Goal: Task Accomplishment & Management: Complete application form

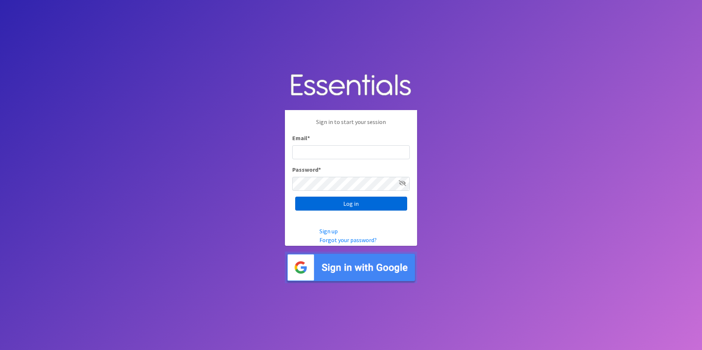
type input "[EMAIL_ADDRESS][DOMAIN_NAME]"
click at [325, 205] on input "Log in" at bounding box center [351, 204] width 112 height 14
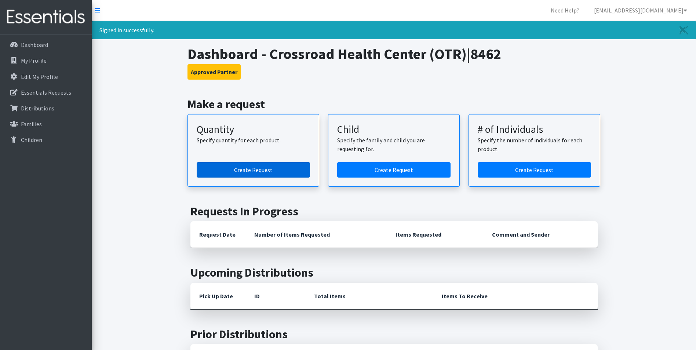
click at [248, 171] on link "Create Request" at bounding box center [253, 169] width 113 height 15
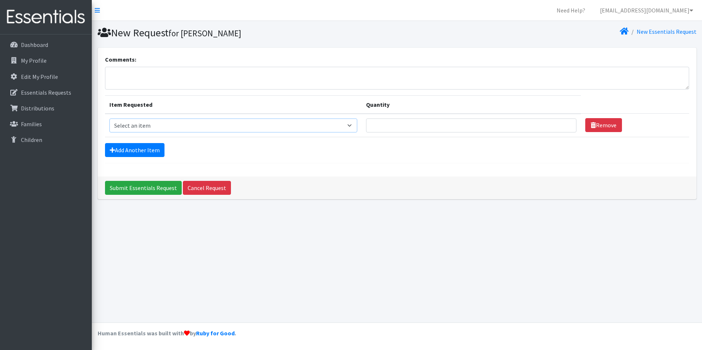
click at [356, 127] on select "Select an item Fly&Dry Potty Kit- 2T/3T Boy Fly&Dry Potty Kit- 2T/3T Girl Kids …" at bounding box center [233, 126] width 248 height 14
select select "1202"
click at [109, 119] on select "Select an item Fly&Dry Potty Kit- 2T/3T Boy Fly&Dry Potty Kit- 2T/3T Girl Kids …" at bounding box center [233, 126] width 248 height 14
type input "1"
click at [561, 127] on input "1" at bounding box center [471, 126] width 210 height 14
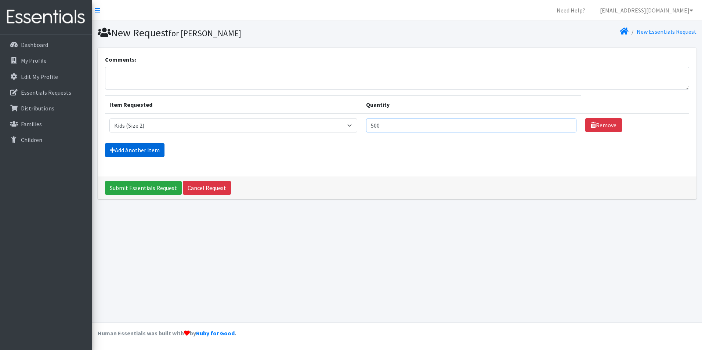
type input "500"
click at [133, 148] on link "Add Another Item" at bounding box center [134, 150] width 59 height 14
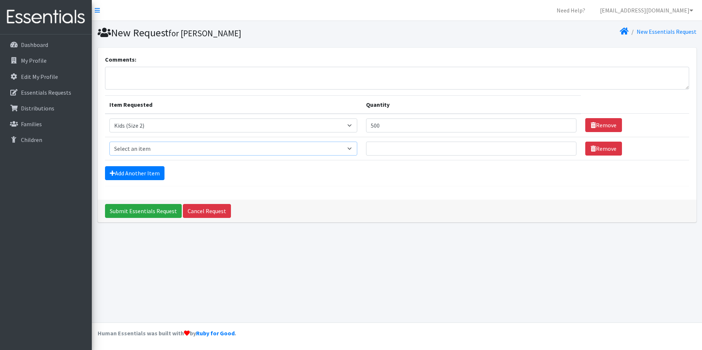
click at [349, 149] on select "Select an item Fly&Dry Potty Kit- 2T/3T Boy Fly&Dry Potty Kit- 2T/3T Girl Kids …" at bounding box center [233, 149] width 248 height 14
select select "1221"
click at [109, 142] on select "Select an item Fly&Dry Potty Kit- 2T/3T Boy Fly&Dry Potty Kit- 2T/3T Girl Kids …" at bounding box center [233, 149] width 248 height 14
click at [392, 150] on input "Quantity" at bounding box center [471, 149] width 210 height 14
type input "500"
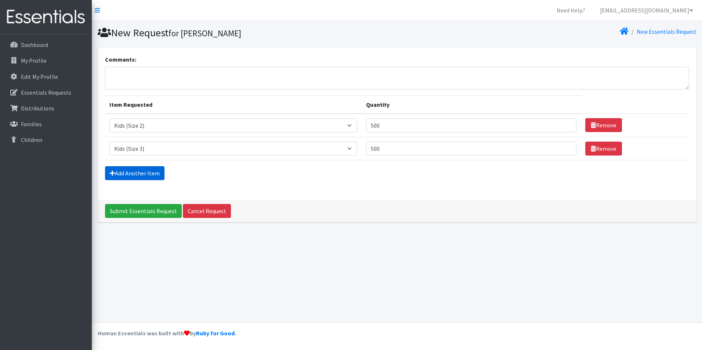
click at [140, 174] on link "Add Another Item" at bounding box center [134, 173] width 59 height 14
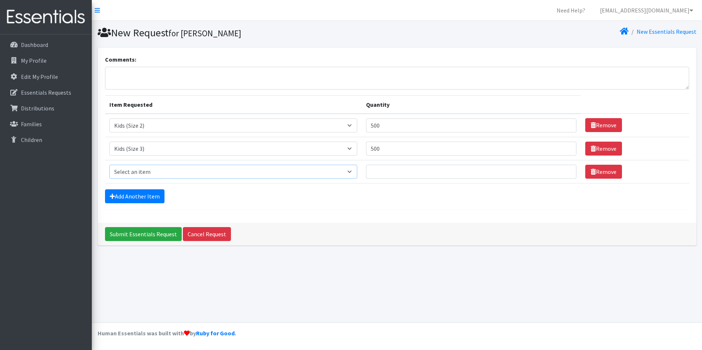
click at [139, 171] on select "Select an item Fly&Dry Potty Kit- 2T/3T Boy Fly&Dry Potty Kit- 2T/3T Girl Kids …" at bounding box center [233, 172] width 248 height 14
select select "1213"
click at [109, 165] on select "Select an item Fly&Dry Potty Kit- 2T/3T Boy Fly&Dry Potty Kit- 2T/3T Girl Kids …" at bounding box center [233, 172] width 248 height 14
click at [381, 170] on input "Quantity" at bounding box center [471, 172] width 210 height 14
type input "500"
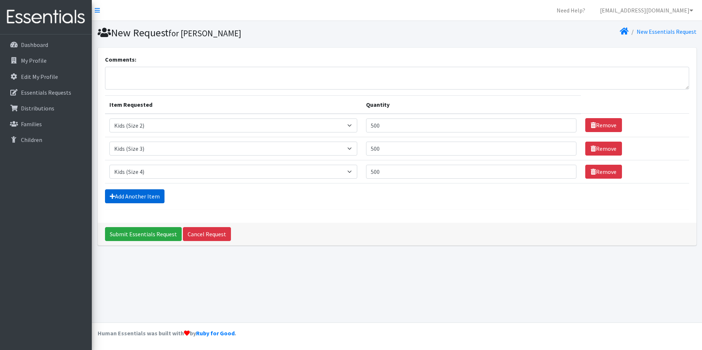
click at [139, 196] on link "Add Another Item" at bounding box center [134, 196] width 59 height 14
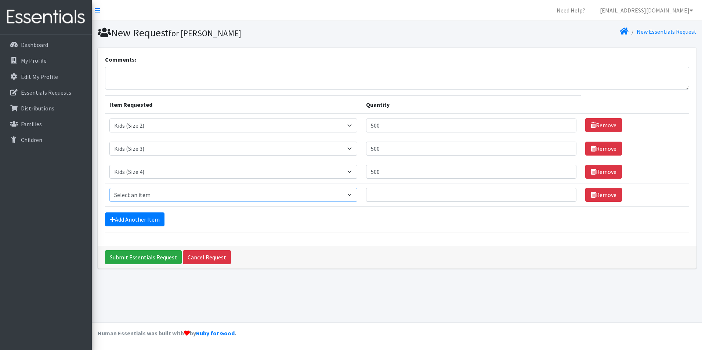
click at [203, 199] on select "Select an item Fly&Dry Potty Kit- 2T/3T Boy Fly&Dry Potty Kit- 2T/3T Girl Kids …" at bounding box center [233, 195] width 248 height 14
select select "11138"
click at [109, 188] on select "Select an item Fly&Dry Potty Kit- 2T/3T Boy Fly&Dry Potty Kit- 2T/3T Girl Kids …" at bounding box center [233, 195] width 248 height 14
click at [477, 197] on input "Quantity" at bounding box center [471, 195] width 210 height 14
click at [564, 194] on input "1" at bounding box center [471, 195] width 210 height 14
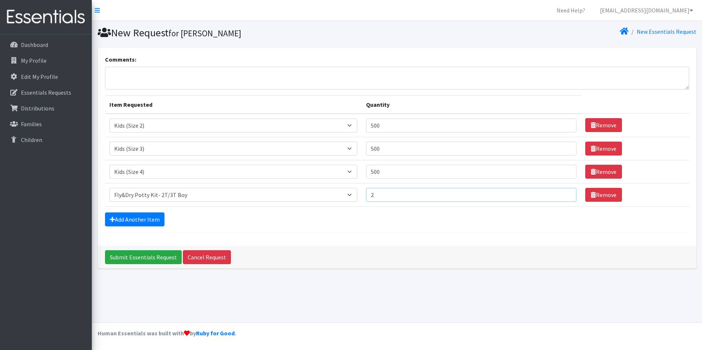
click at [564, 194] on input "2" at bounding box center [471, 195] width 210 height 14
type input "3"
click at [564, 193] on input "3" at bounding box center [471, 195] width 210 height 14
click at [140, 219] on link "Add Another Item" at bounding box center [134, 219] width 59 height 14
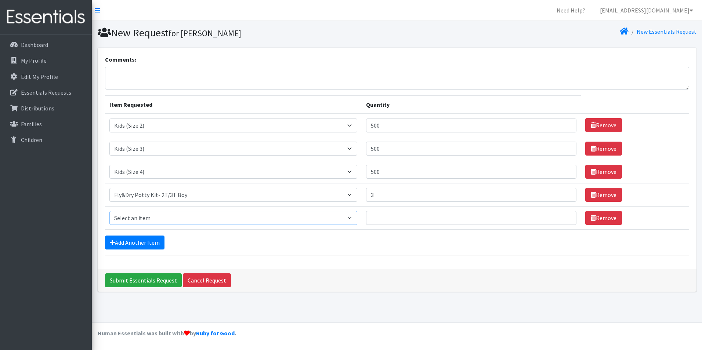
click at [164, 217] on select "Select an item Fly&Dry Potty Kit- 2T/3T Boy Fly&Dry Potty Kit- 2T/3T Girl Kids …" at bounding box center [233, 218] width 248 height 14
select select "11139"
click at [109, 211] on select "Select an item Fly&Dry Potty Kit- 2T/3T Boy Fly&Dry Potty Kit- 2T/3T Girl Kids …" at bounding box center [233, 218] width 248 height 14
click at [564, 217] on input "1" at bounding box center [471, 218] width 210 height 14
click at [564, 217] on input "2" at bounding box center [471, 218] width 210 height 14
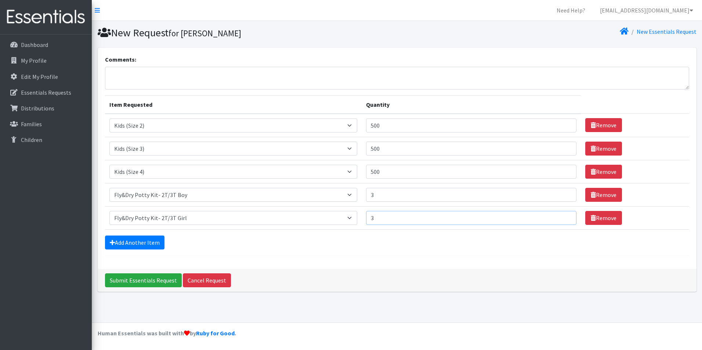
type input "3"
click at [564, 217] on input "3" at bounding box center [471, 218] width 210 height 14
click at [143, 245] on link "Add Another Item" at bounding box center [134, 243] width 59 height 14
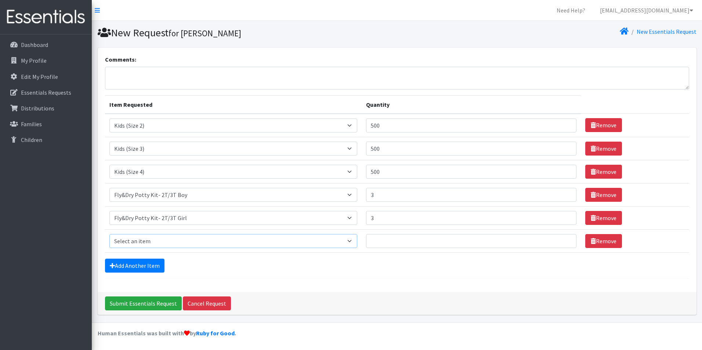
click at [134, 240] on select "Select an item Fly&Dry Potty Kit- 2T/3T Boy Fly&Dry Potty Kit- 2T/3T Girl Kids …" at bounding box center [233, 241] width 248 height 14
select select "4017"
click at [109, 234] on select "Select an item Fly&Dry Potty Kit- 2T/3T Boy Fly&Dry Potty Kit- 2T/3T Girl Kids …" at bounding box center [233, 241] width 248 height 14
click at [566, 239] on input "1" at bounding box center [471, 241] width 210 height 14
click at [566, 239] on input "2" at bounding box center [471, 241] width 210 height 14
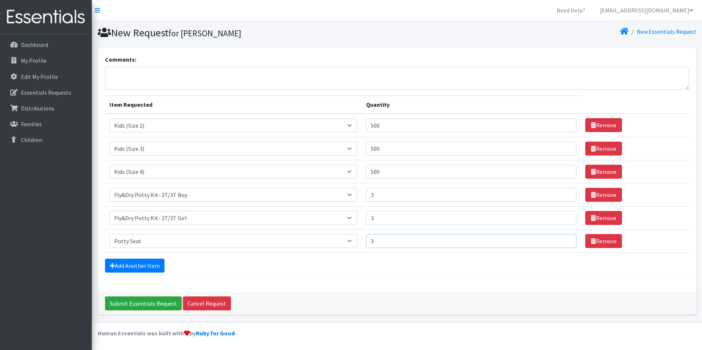
click at [566, 239] on input "3" at bounding box center [471, 241] width 210 height 14
type input "4"
click at [566, 239] on input "4" at bounding box center [471, 241] width 210 height 14
click at [137, 266] on link "Add Another Item" at bounding box center [134, 266] width 59 height 14
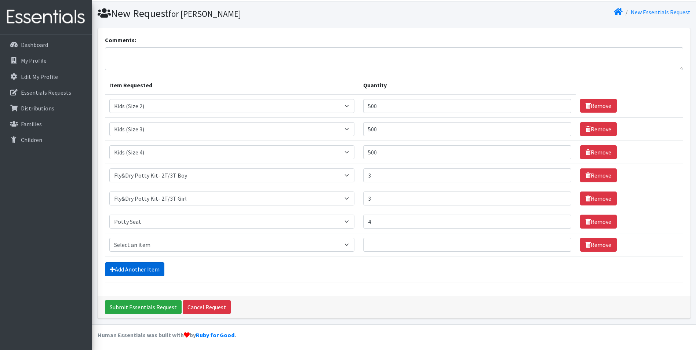
scroll to position [21, 0]
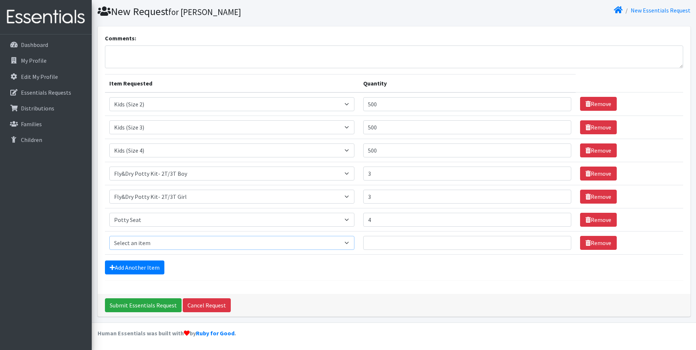
click at [161, 243] on select "Select an item Fly&Dry Potty Kit- 2T/3T Boy Fly&Dry Potty Kit- 2T/3T Girl Kids …" at bounding box center [231, 243] width 245 height 14
select select "1214"
click at [109, 236] on select "Select an item Fly&Dry Potty Kit- 2T/3T Boy Fly&Dry Potty Kit- 2T/3T Girl Kids …" at bounding box center [231, 243] width 245 height 14
click at [434, 246] on input "Quantity" at bounding box center [467, 243] width 208 height 14
type input "500"
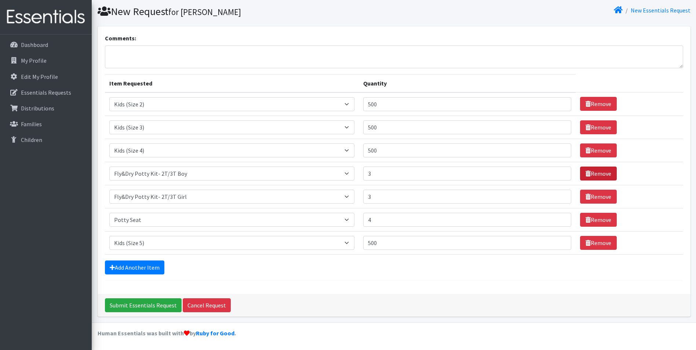
click at [594, 176] on link "Remove" at bounding box center [598, 174] width 37 height 14
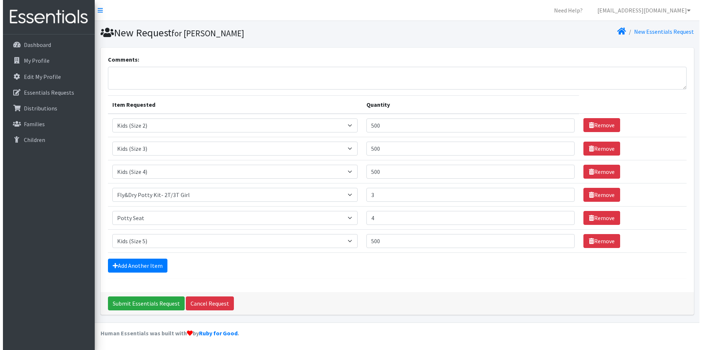
scroll to position [0, 0]
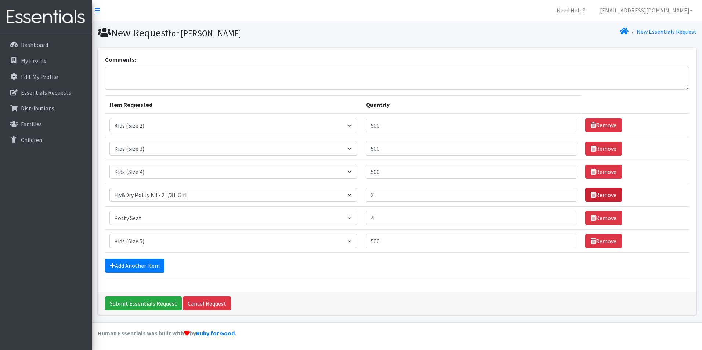
click at [593, 194] on link "Remove" at bounding box center [603, 195] width 37 height 14
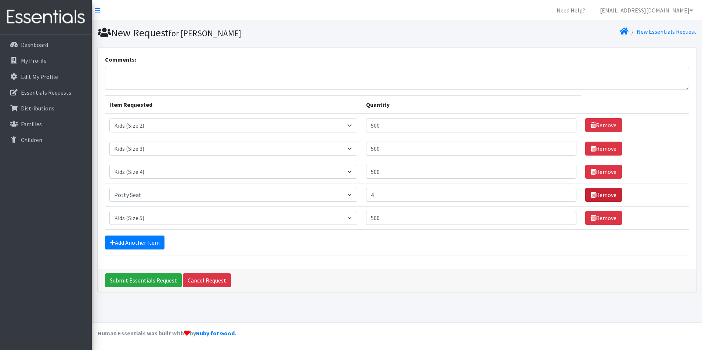
click at [593, 194] on link "Remove" at bounding box center [603, 195] width 37 height 14
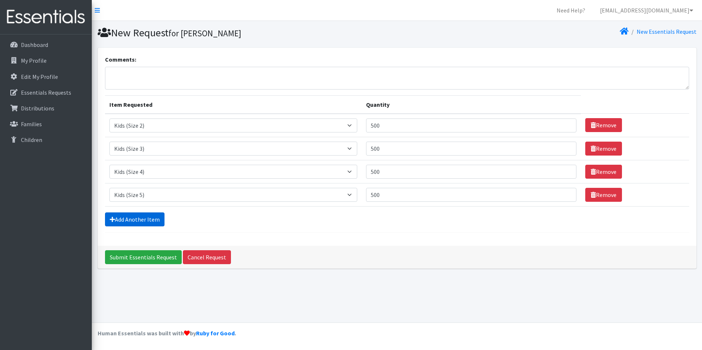
click at [120, 218] on link "Add Another Item" at bounding box center [134, 219] width 59 height 14
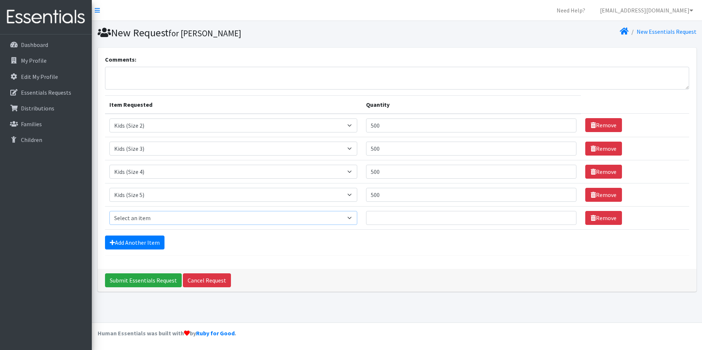
click at [131, 217] on select "Select an item Fly&Dry Potty Kit- 2T/3T Boy Fly&Dry Potty Kit- 2T/3T Girl Kids …" at bounding box center [233, 218] width 248 height 14
select select "1216"
click at [109, 211] on select "Select an item Fly&Dry Potty Kit- 2T/3T Boy Fly&Dry Potty Kit- 2T/3T Girl Kids …" at bounding box center [233, 218] width 248 height 14
click at [393, 221] on input "Quantity" at bounding box center [471, 218] width 210 height 14
type input "600"
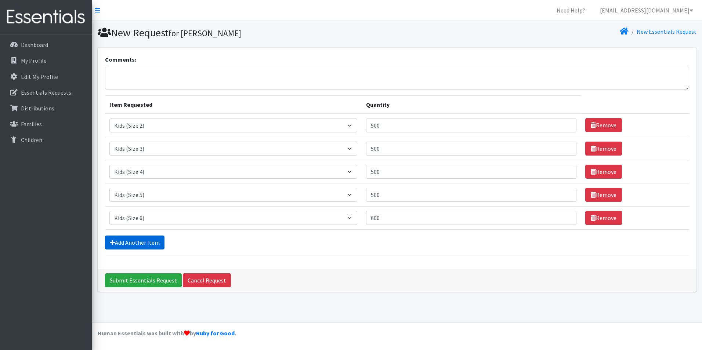
click at [139, 240] on link "Add Another Item" at bounding box center [134, 243] width 59 height 14
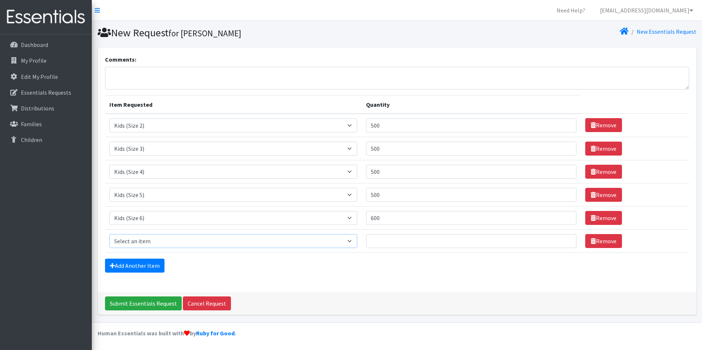
click at [139, 241] on select "Select an item Fly&Dry Potty Kit- 2T/3T Boy Fly&Dry Potty Kit- 2T/3T Girl Kids …" at bounding box center [233, 241] width 248 height 14
select select "4017"
click at [109, 234] on select "Select an item Fly&Dry Potty Kit- 2T/3T Boy Fly&Dry Potty Kit- 2T/3T Girl Kids …" at bounding box center [233, 241] width 248 height 14
click at [563, 240] on input "1" at bounding box center [471, 241] width 210 height 14
click at [563, 240] on input "2" at bounding box center [471, 241] width 210 height 14
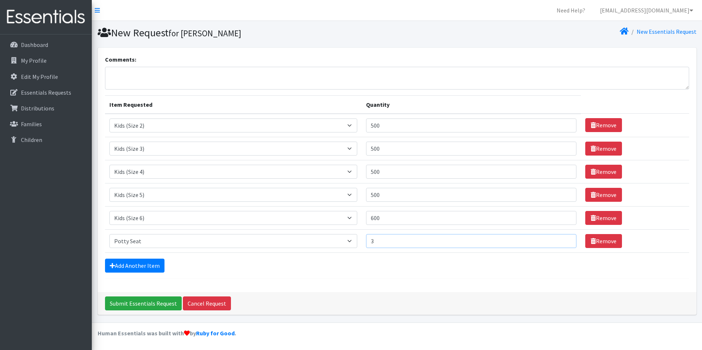
click at [563, 240] on input "3" at bounding box center [471, 241] width 210 height 14
type input "4"
click at [563, 240] on input "4" at bounding box center [471, 241] width 210 height 14
click at [135, 265] on link "Add Another Item" at bounding box center [134, 266] width 59 height 14
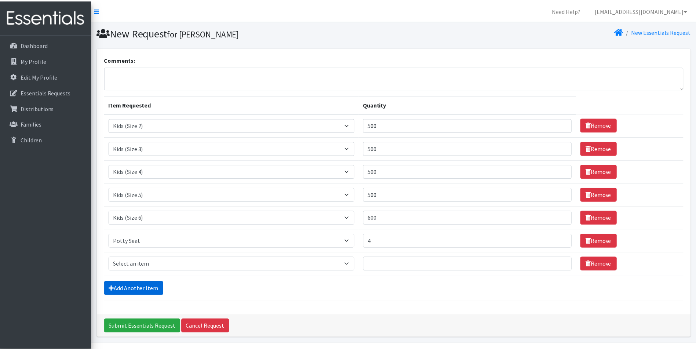
scroll to position [21, 0]
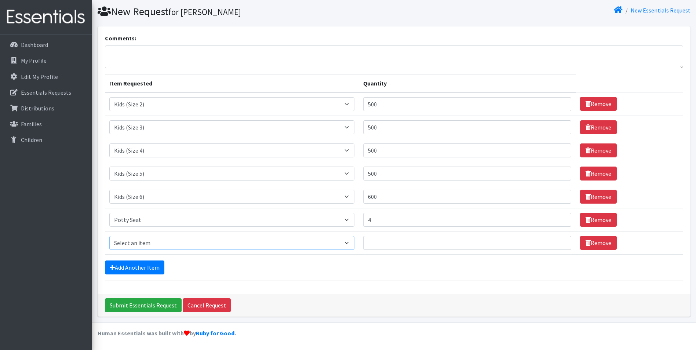
click at [148, 238] on select "Select an item Fly&Dry Potty Kit- 2T/3T Boy Fly&Dry Potty Kit- 2T/3T Girl Kids …" at bounding box center [231, 243] width 245 height 14
click at [182, 265] on div "Add Another Item" at bounding box center [394, 268] width 578 height 14
click at [148, 241] on select "Select an item Fly&Dry Potty Kit- 2T/3T Boy Fly&Dry Potty Kit- 2T/3T Girl Kids …" at bounding box center [231, 243] width 245 height 14
select select "11138"
click at [109, 236] on select "Select an item Fly&Dry Potty Kit- 2T/3T Boy Fly&Dry Potty Kit- 2T/3T Girl Kids …" at bounding box center [231, 243] width 245 height 14
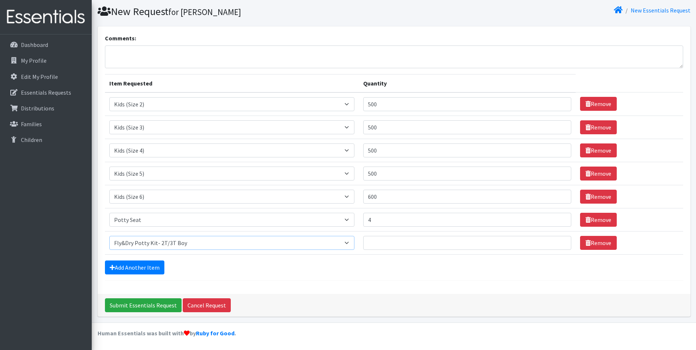
click at [355, 243] on select "Select an item Fly&Dry Potty Kit- 2T/3T Boy Fly&Dry Potty Kit- 2T/3T Girl Kids …" at bounding box center [231, 243] width 245 height 14
click at [395, 244] on input "Quantity" at bounding box center [467, 243] width 208 height 14
click at [561, 241] on input "1" at bounding box center [467, 243] width 208 height 14
click at [561, 241] on input "2" at bounding box center [467, 243] width 208 height 14
type input "3"
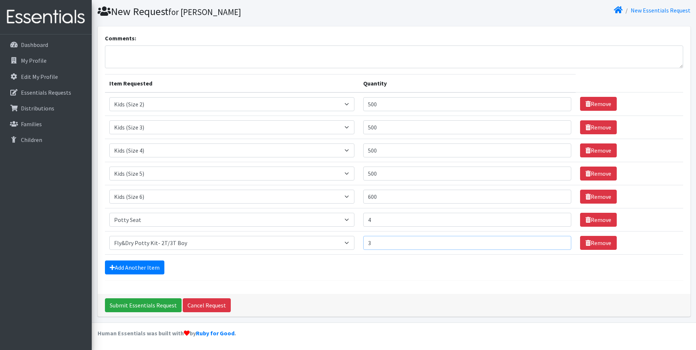
click at [561, 241] on input "3" at bounding box center [467, 243] width 208 height 14
click at [149, 266] on link "Add Another Item" at bounding box center [134, 268] width 59 height 14
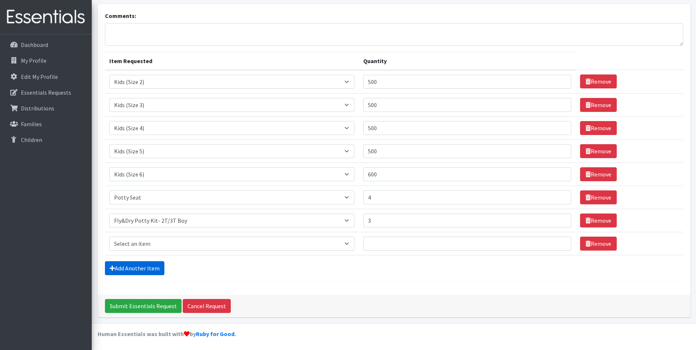
scroll to position [44, 0]
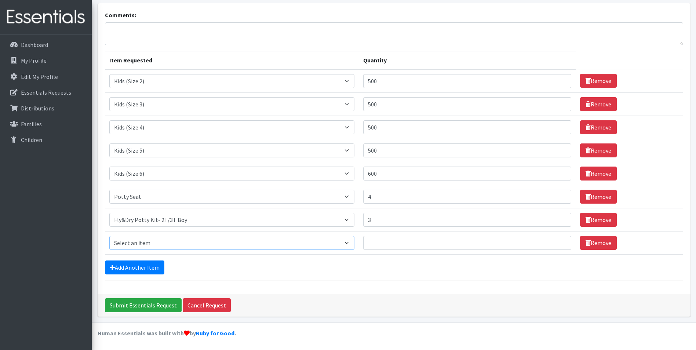
click at [128, 239] on select "Select an item Fly&Dry Potty Kit- 2T/3T Boy Fly&Dry Potty Kit- 2T/3T Girl Kids …" at bounding box center [231, 243] width 245 height 14
select select "11139"
click at [109, 236] on select "Select an item Fly&Dry Potty Kit- 2T/3T Boy Fly&Dry Potty Kit- 2T/3T Girl Kids …" at bounding box center [231, 243] width 245 height 14
click at [557, 243] on input "1" at bounding box center [467, 243] width 208 height 14
click at [557, 243] on input "2" at bounding box center [467, 243] width 208 height 14
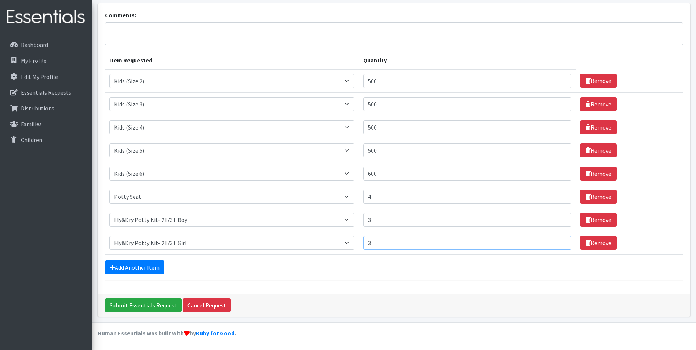
type input "3"
click at [557, 243] on input "3" at bounding box center [467, 243] width 208 height 14
click at [144, 269] on link "Add Another Item" at bounding box center [134, 268] width 59 height 14
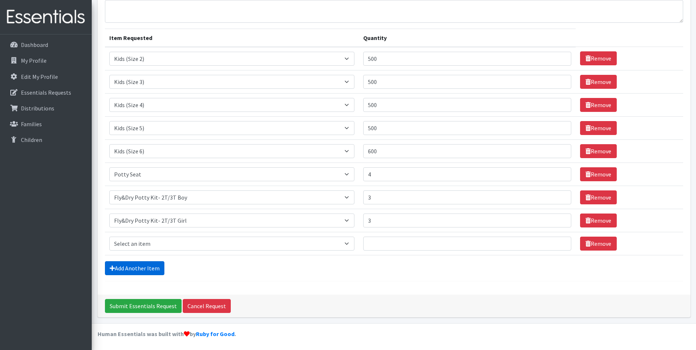
scroll to position [68, 0]
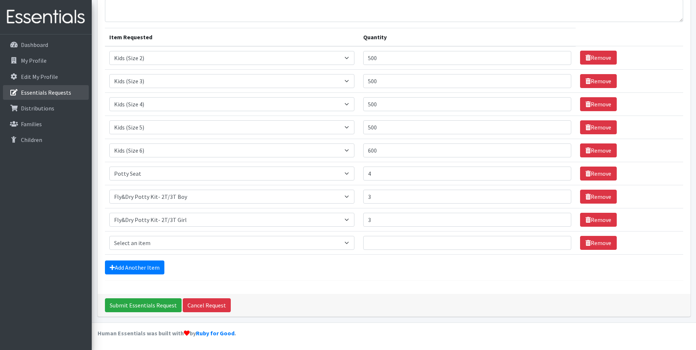
click at [47, 92] on p "Essentials Requests" at bounding box center [46, 92] width 50 height 7
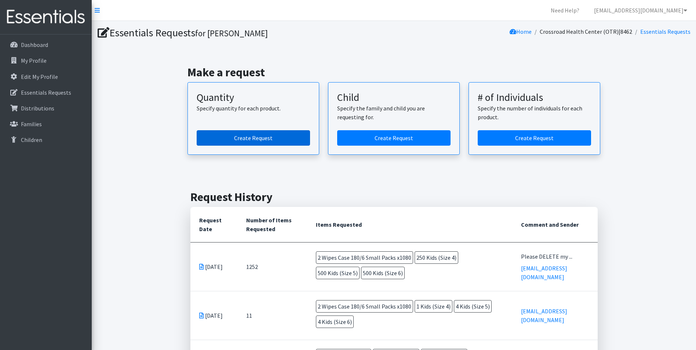
click at [252, 136] on link "Create Request" at bounding box center [253, 137] width 113 height 15
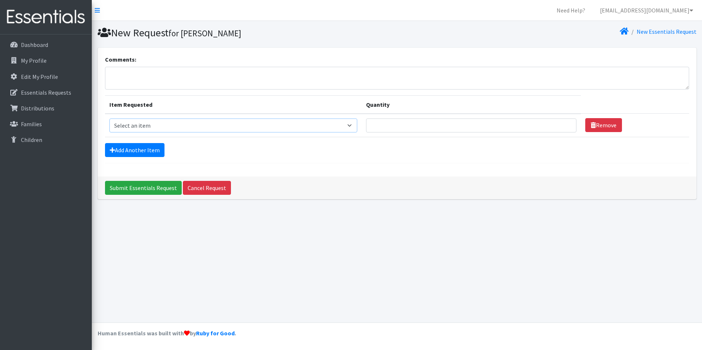
click at [354, 125] on select "Select an item Fly&Dry Potty Kit- 2T/3T Boy Fly&Dry Potty Kit- 2T/3T Girl Kids …" at bounding box center [233, 126] width 248 height 14
click at [357, 123] on select "Select an item Fly&Dry Potty Kit- 2T/3T Boy Fly&Dry Potty Kit- 2T/3T Girl Kids …" at bounding box center [233, 126] width 248 height 14
click at [68, 95] on p "Essentials Requests" at bounding box center [46, 92] width 50 height 7
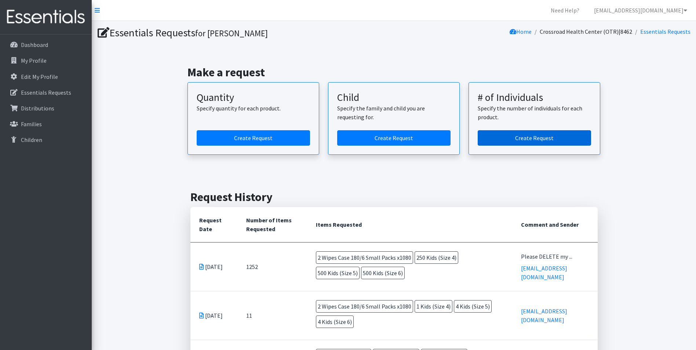
click at [537, 138] on link "Create Request" at bounding box center [534, 137] width 113 height 15
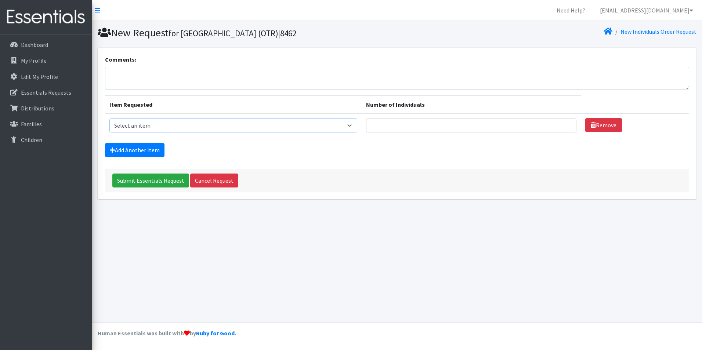
click at [343, 127] on select "Select an item Fly&Dry Potty Kit- 2T/3T Boy Fly&Dry Potty Kit- 2T/3T Girl Kids …" at bounding box center [233, 126] width 248 height 14
click at [356, 124] on select "Select an item Fly&Dry Potty Kit- 2T/3T Boy Fly&Dry Potty Kit- 2T/3T Girl Kids …" at bounding box center [233, 126] width 248 height 14
click at [409, 228] on div "New Request for Crossroad Health Center (OTR)|8462 New Individuals Order Reques…" at bounding box center [397, 172] width 610 height 302
click at [35, 109] on p "Distributions" at bounding box center [37, 108] width 33 height 7
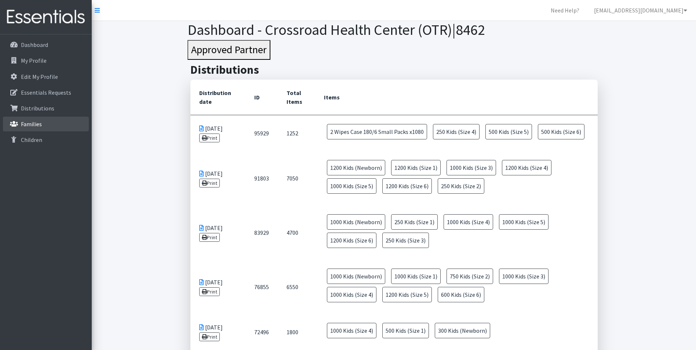
click at [29, 121] on p "Families" at bounding box center [31, 123] width 21 height 7
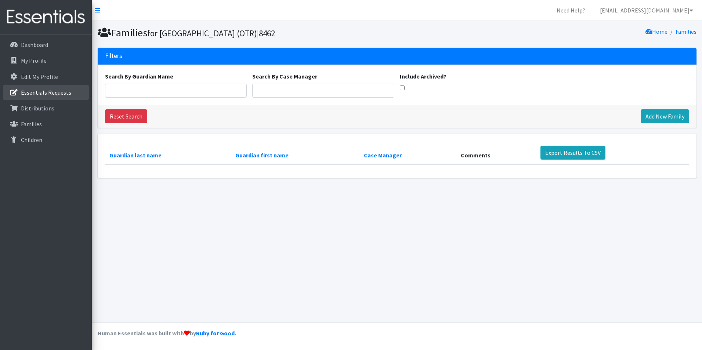
click at [32, 91] on p "Essentials Requests" at bounding box center [46, 92] width 50 height 7
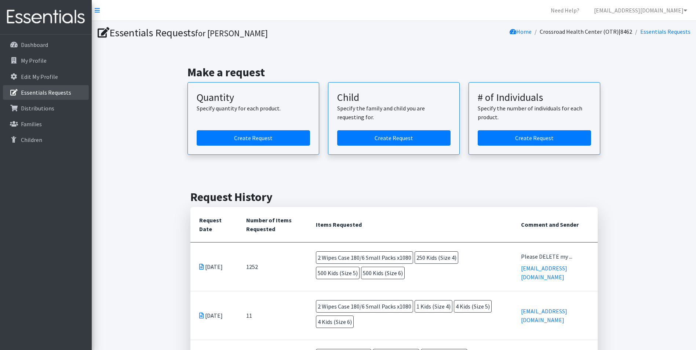
click at [45, 88] on link "Essentials Requests" at bounding box center [46, 92] width 86 height 15
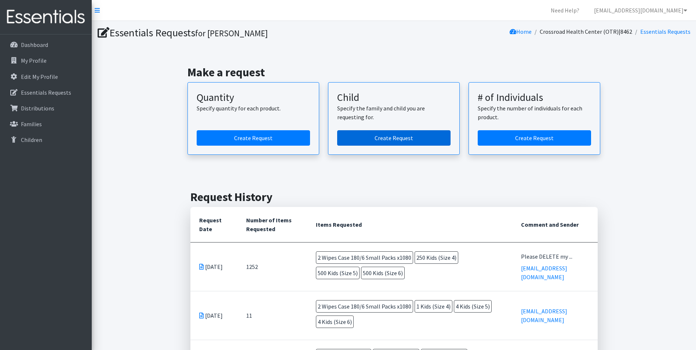
click at [391, 142] on link "Create Request" at bounding box center [393, 137] width 113 height 15
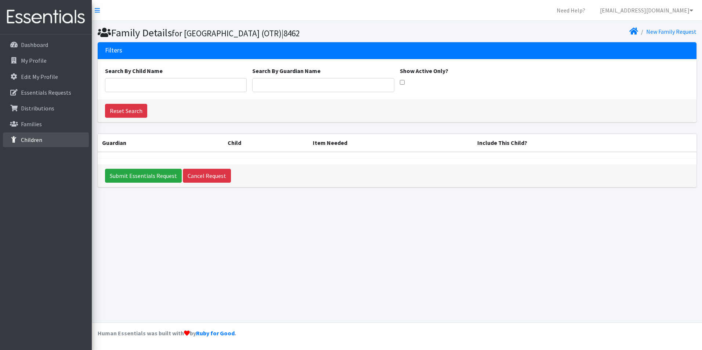
click at [29, 138] on p "Children" at bounding box center [31, 139] width 21 height 7
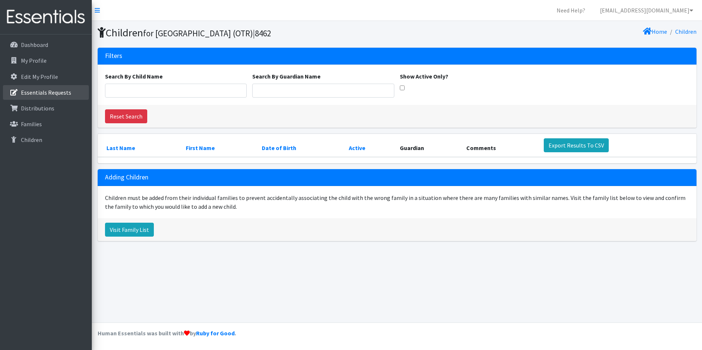
click at [43, 94] on p "Essentials Requests" at bounding box center [46, 92] width 50 height 7
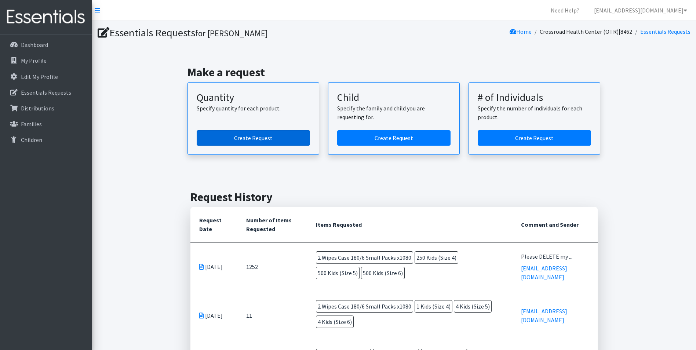
click at [265, 138] on link "Create Request" at bounding box center [253, 137] width 113 height 15
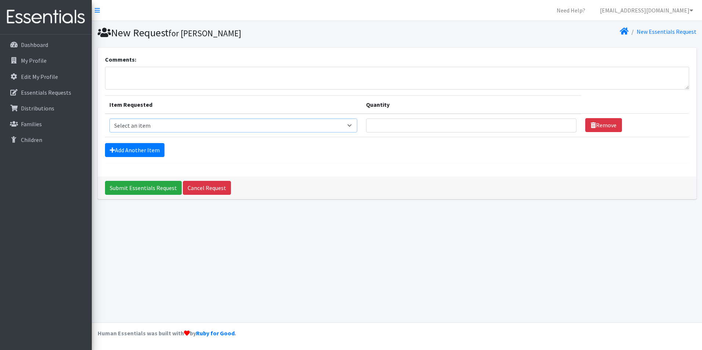
click at [356, 127] on select "Select an item Fly&Dry Potty Kit- 2T/3T Boy Fly&Dry Potty Kit- 2T/3T Girl Kids …" at bounding box center [233, 126] width 248 height 14
click at [461, 263] on div "New Request for [PERSON_NAME] New Essentials Request Comments: Item Requested Q…" at bounding box center [397, 172] width 610 height 302
